Goal: Task Accomplishment & Management: Manage account settings

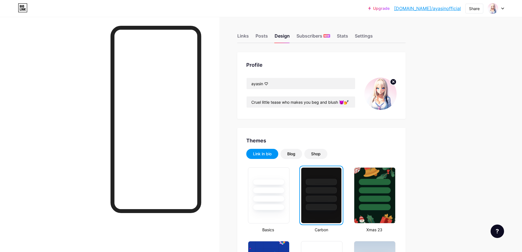
click at [392, 80] on circle at bounding box center [393, 82] width 6 height 6
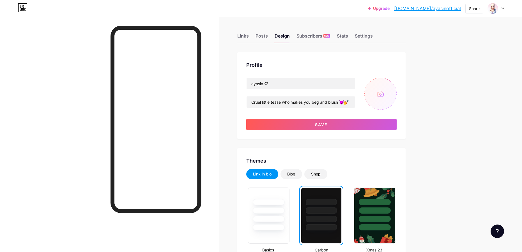
click at [374, 101] on input "file" at bounding box center [380, 94] width 32 height 32
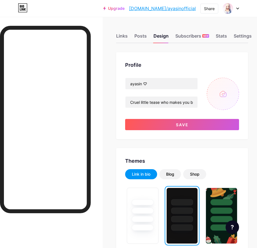
type input "C:\fakepath\face_bg_highres.png"
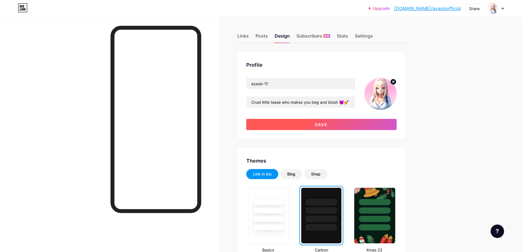
click at [367, 124] on button "Save" at bounding box center [321, 124] width 150 height 11
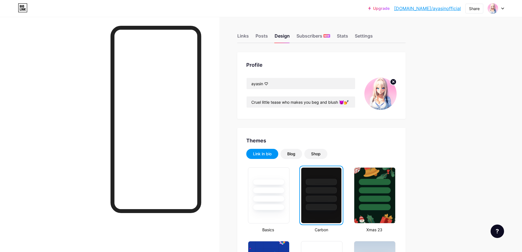
click at [57, 94] on div at bounding box center [109, 143] width 219 height 252
click at [263, 61] on div "Profile" at bounding box center [321, 65] width 150 height 8
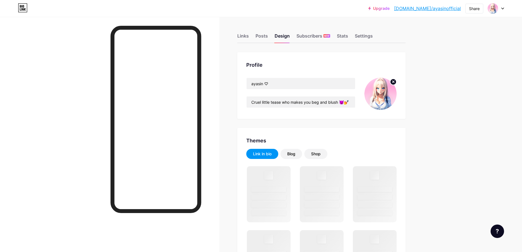
click at [263, 61] on div "Profile" at bounding box center [321, 65] width 150 height 8
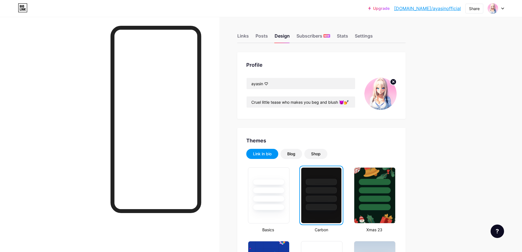
click at [273, 71] on div "Profile ayasin ♡ Cruel little tease who makes you beg and blush 😈💅" at bounding box center [321, 85] width 168 height 67
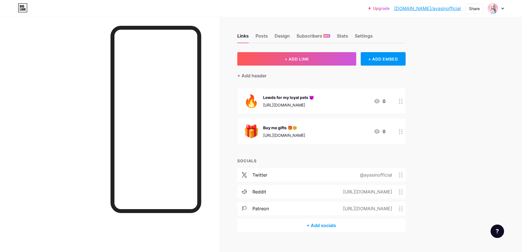
click at [465, 124] on div "Upgrade bio.link/ayasin... bio.link/ayasinofficial Share Switch accounts ayasin…" at bounding box center [261, 130] width 522 height 260
click at [452, 111] on div "Upgrade bio.link/ayasin... bio.link/ayasinofficial Share Switch accounts ayasin…" at bounding box center [261, 130] width 522 height 260
click at [452, 111] on div "Upgrade [DOMAIN_NAME]/ayasin... [DOMAIN_NAME]/ayasinofficial Share Switch accou…" at bounding box center [261, 130] width 522 height 260
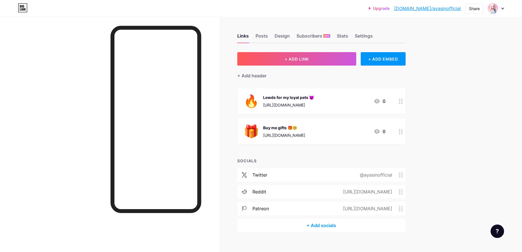
click at [494, 41] on div "Upgrade [DOMAIN_NAME]/ayasin... [DOMAIN_NAME]/ayasinofficial Share Switch accou…" at bounding box center [261, 130] width 522 height 260
click at [466, 57] on div "Upgrade [DOMAIN_NAME]/ayasin... [DOMAIN_NAME]/ayasinofficial Share Switch accou…" at bounding box center [261, 130] width 522 height 260
click at [472, 61] on div "Upgrade [DOMAIN_NAME]/ayasin... [DOMAIN_NAME]/ayasinofficial Share Switch accou…" at bounding box center [261, 130] width 522 height 260
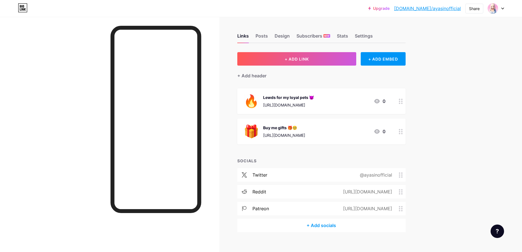
click at [472, 61] on div "Upgrade [DOMAIN_NAME]/ayasin... [DOMAIN_NAME]/ayasinofficial Share Switch accou…" at bounding box center [261, 130] width 522 height 260
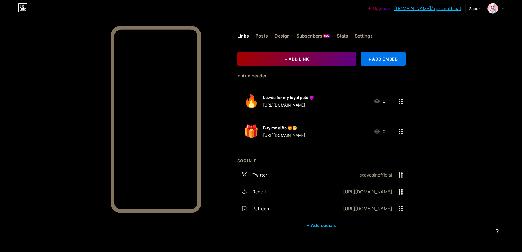
click at [478, 96] on div "Upgrade [DOMAIN_NAME]/ayasin... [DOMAIN_NAME]/ayasinofficial Share Switch accou…" at bounding box center [261, 130] width 522 height 260
click at [480, 97] on div "Upgrade [DOMAIN_NAME]/ayasin... [DOMAIN_NAME]/ayasinofficial Share Switch accou…" at bounding box center [261, 130] width 522 height 260
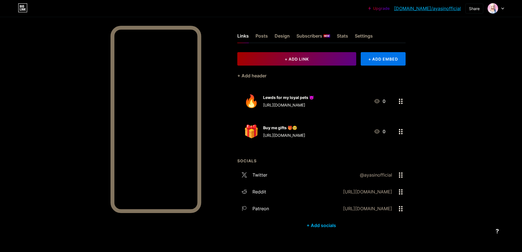
click at [480, 97] on div "Upgrade [DOMAIN_NAME]/ayasin... [DOMAIN_NAME]/ayasinofficial Share Switch accou…" at bounding box center [261, 130] width 522 height 260
